Goal: Information Seeking & Learning: Understand process/instructions

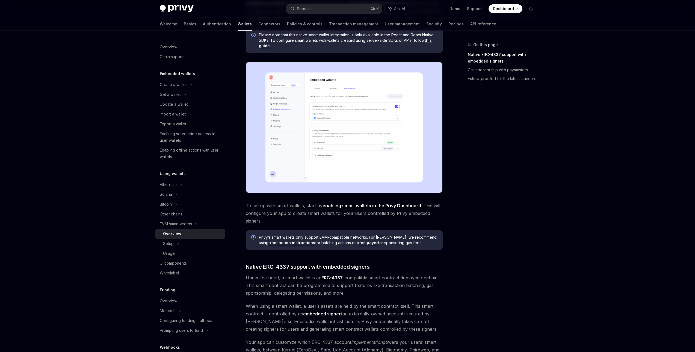
scroll to position [82, 0]
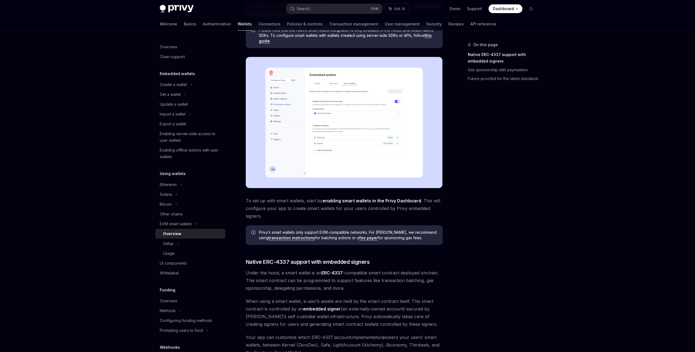
drag, startPoint x: 379, startPoint y: 204, endPoint x: 386, endPoint y: 211, distance: 10.1
click at [379, 204] on span "To set up with smart wallets, start by enabling smart wallets in the Privy Dash…" at bounding box center [344, 208] width 197 height 23
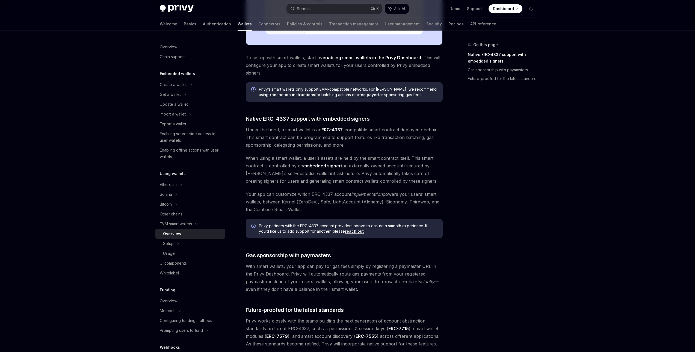
scroll to position [273, 0]
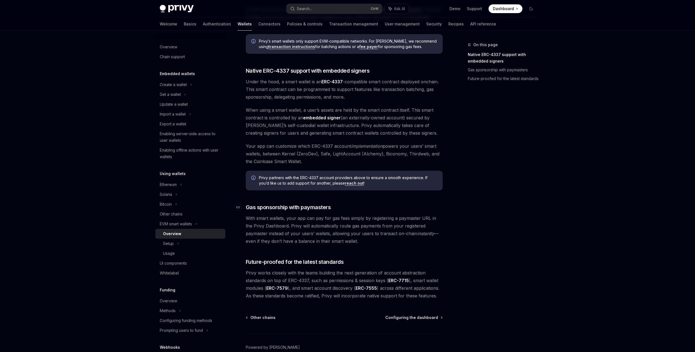
drag, startPoint x: 347, startPoint y: 243, endPoint x: 245, endPoint y: 210, distance: 106.8
click at [246, 210] on div "Privy makes it easy to create smart wallets for your users. Smart wallets are p…" at bounding box center [344, 47] width 197 height 503
click at [172, 243] on div "Setup" at bounding box center [168, 243] width 11 height 7
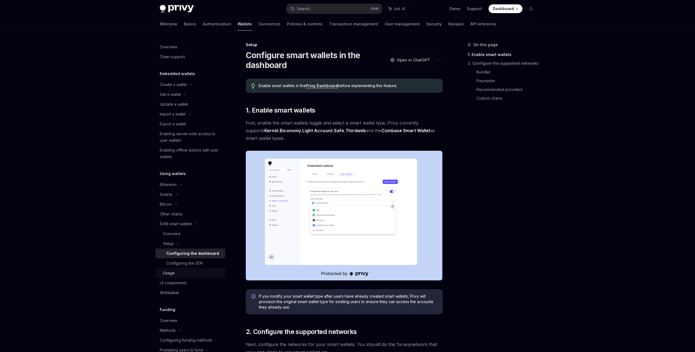
click at [173, 270] on div "Usage" at bounding box center [169, 273] width 12 height 7
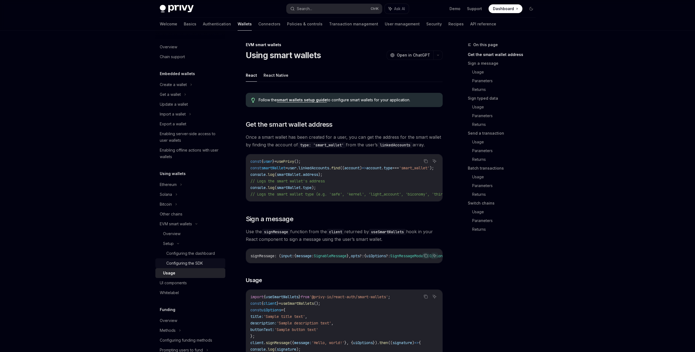
click at [188, 260] on div "Configuring the SDK" at bounding box center [184, 263] width 37 height 7
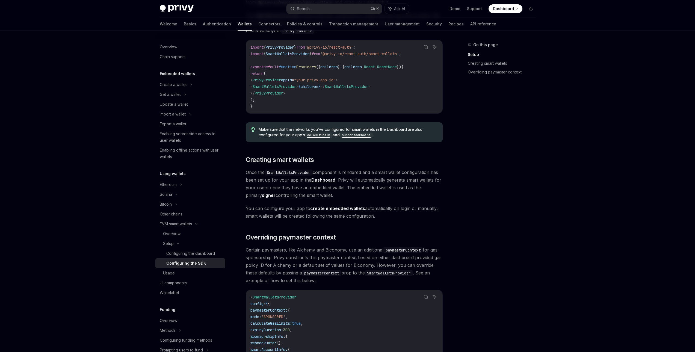
scroll to position [273, 0]
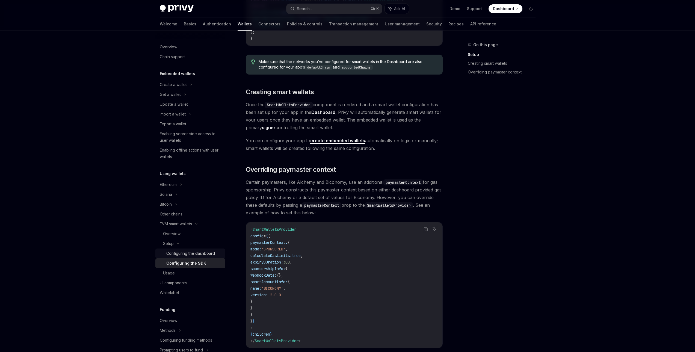
click at [187, 255] on div "Configuring the dashboard" at bounding box center [190, 253] width 49 height 7
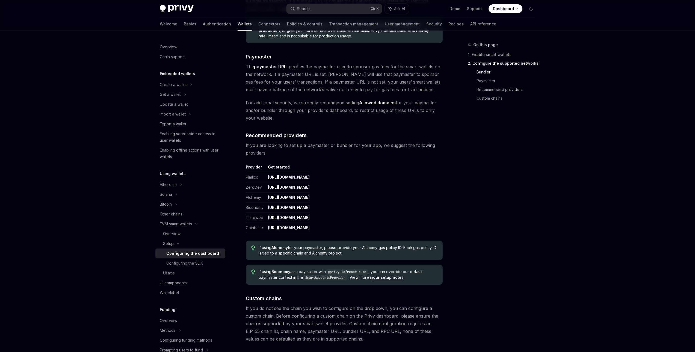
scroll to position [620, 0]
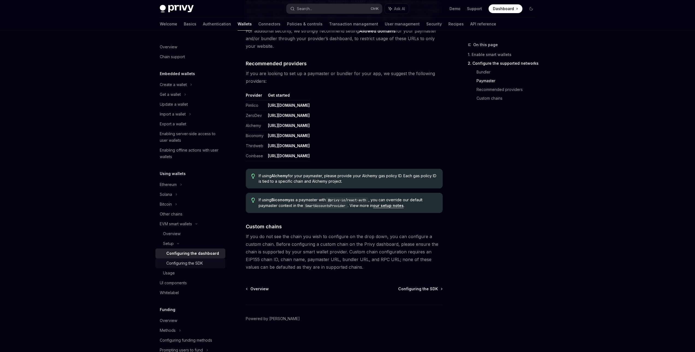
click at [172, 264] on div "Configuring the SDK" at bounding box center [184, 263] width 37 height 7
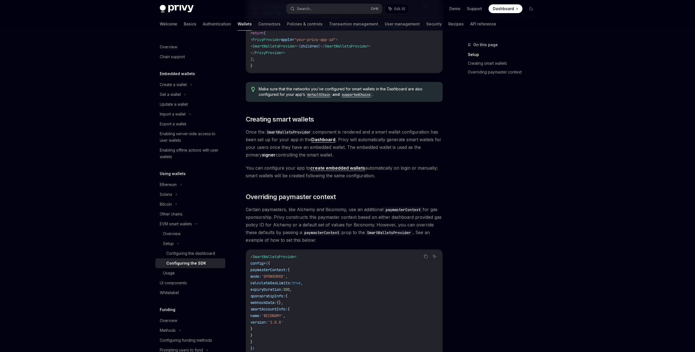
scroll to position [359, 0]
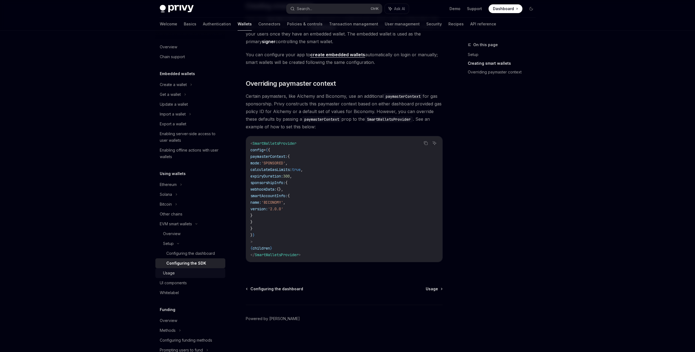
click at [181, 277] on link "Usage" at bounding box center [190, 273] width 70 height 10
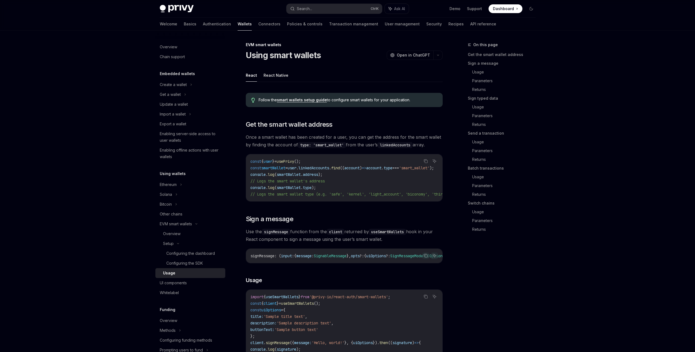
type textarea "*"
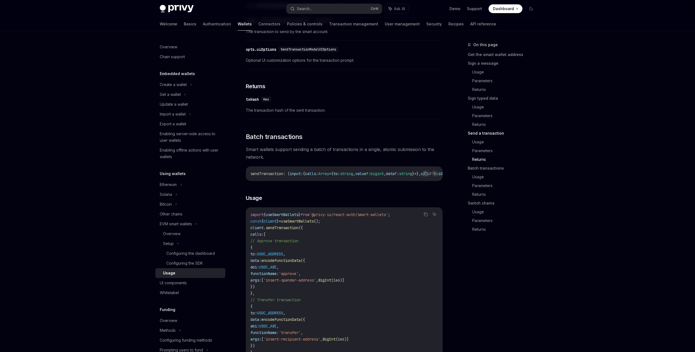
scroll to position [1092, 0]
